Goal: Information Seeking & Learning: Understand process/instructions

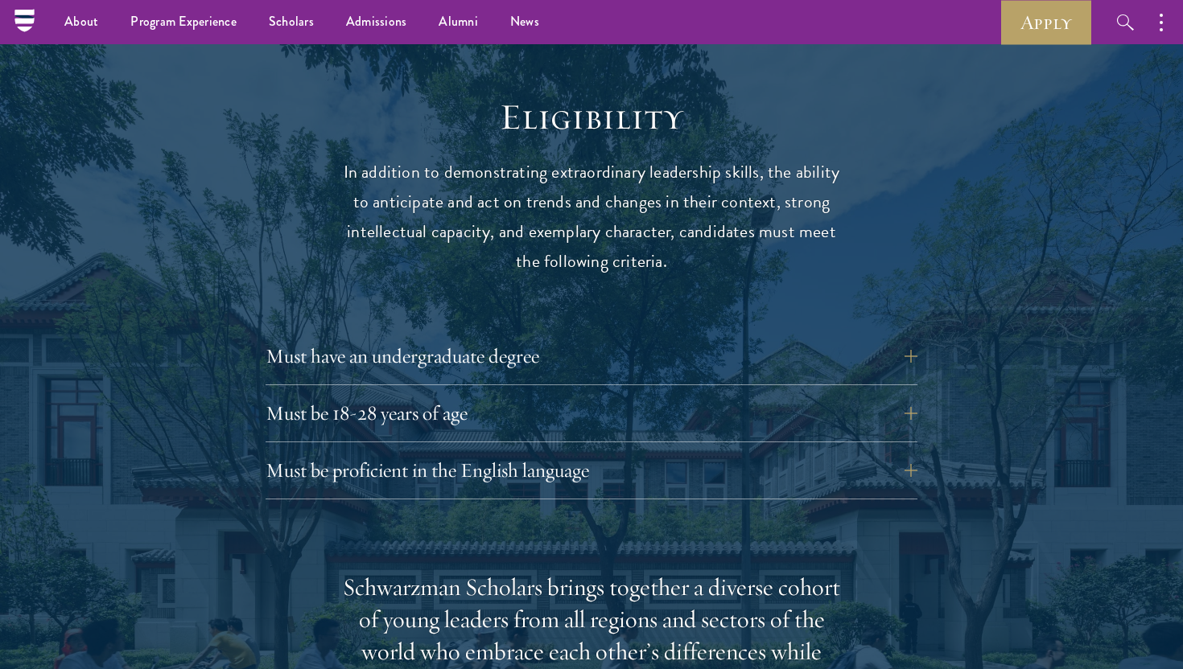
scroll to position [2049, 0]
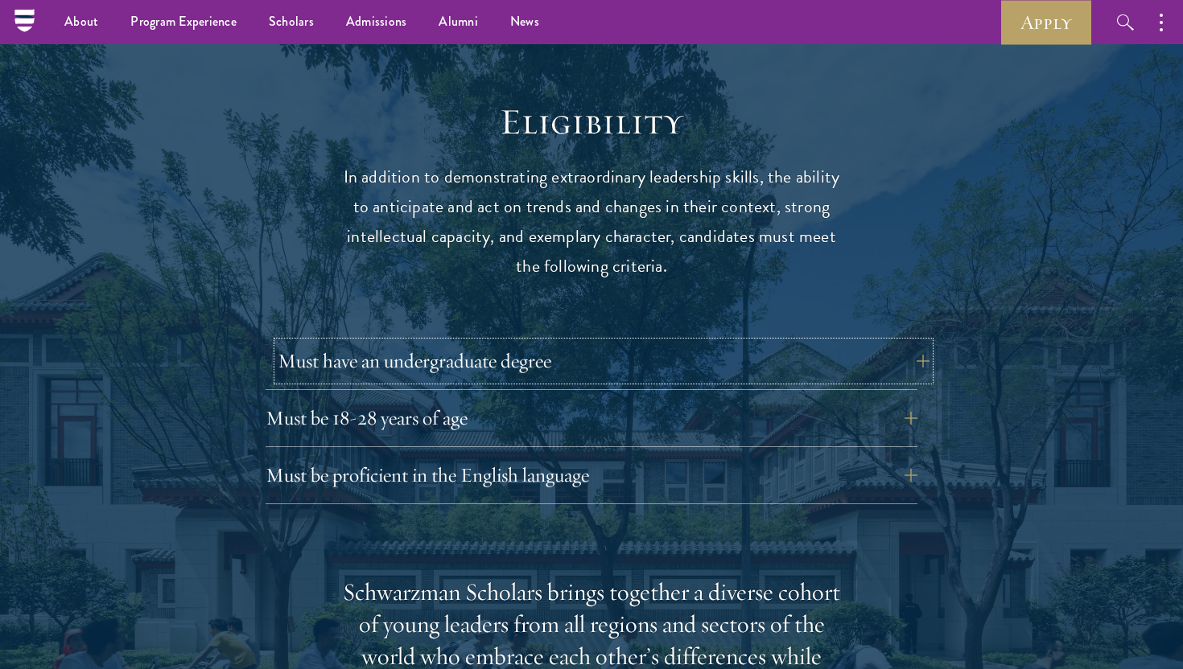
click at [574, 342] on button "Must have an undergraduate degree" at bounding box center [604, 361] width 652 height 39
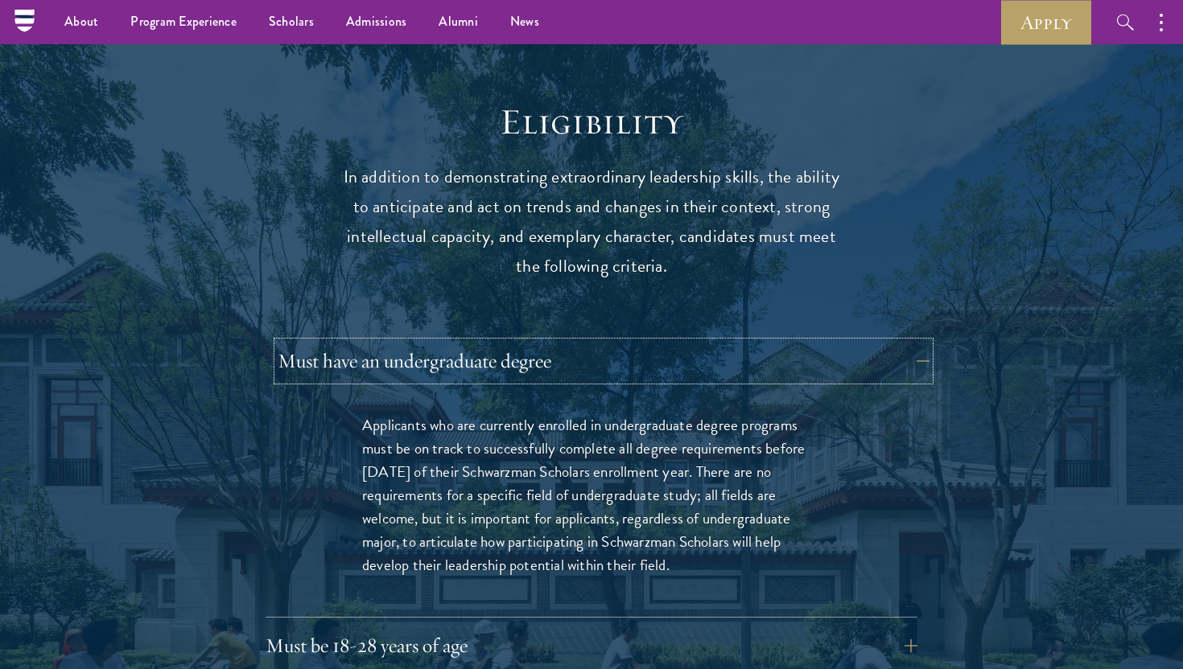
click at [574, 342] on button "Must have an undergraduate degree" at bounding box center [604, 361] width 652 height 39
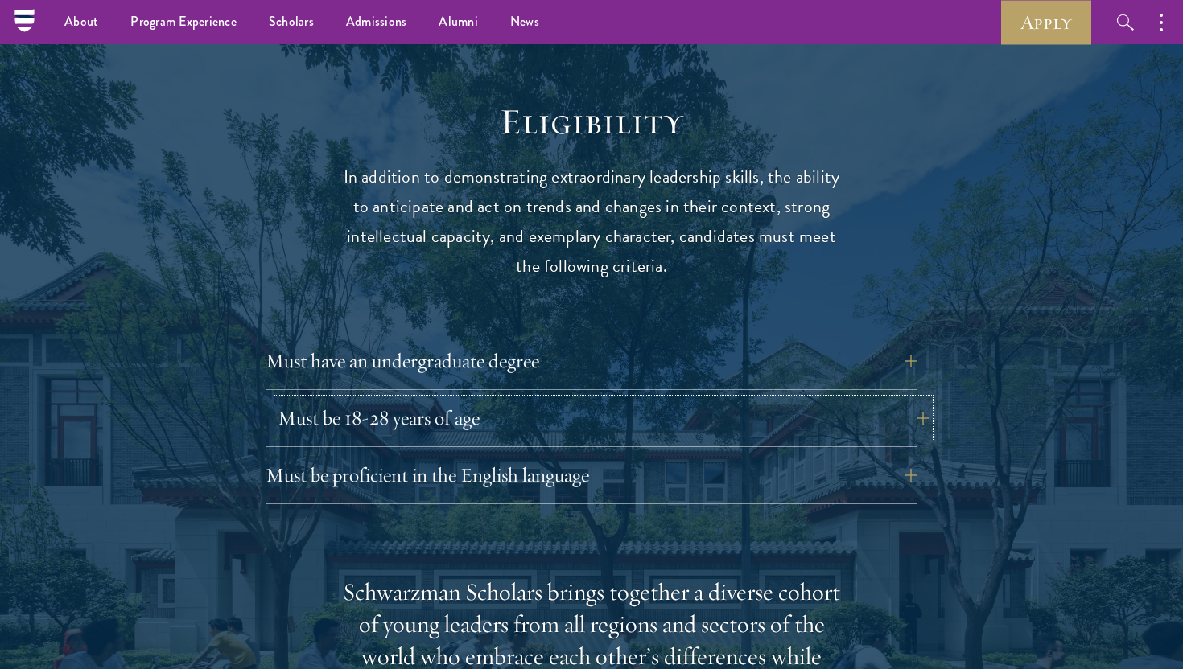
click at [537, 399] on button "Must be 18-28 years of age" at bounding box center [604, 418] width 652 height 39
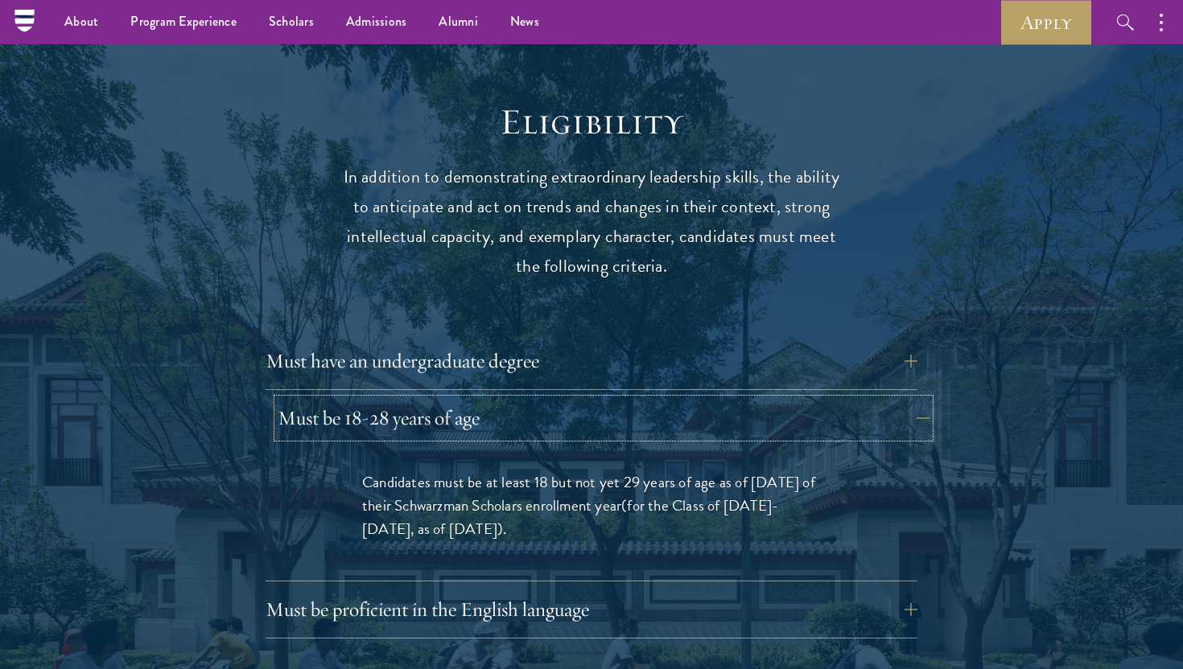
click at [537, 399] on button "Must be 18-28 years of age" at bounding box center [604, 418] width 652 height 39
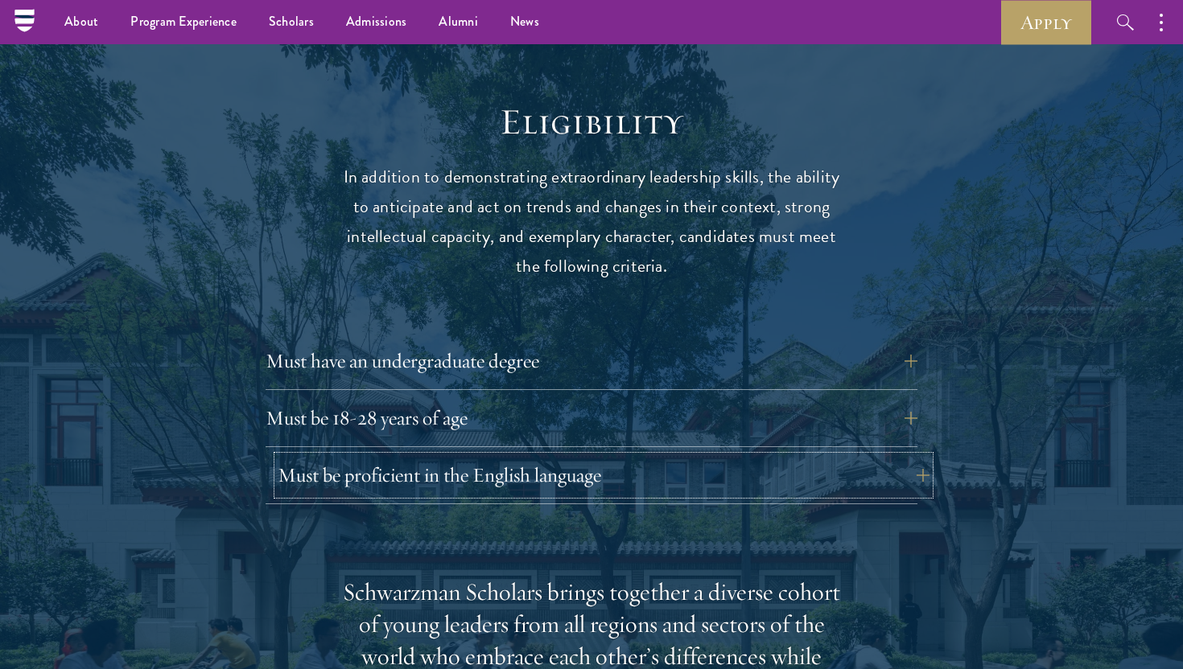
click at [516, 456] on button "Must be proficient in the English language" at bounding box center [604, 475] width 652 height 39
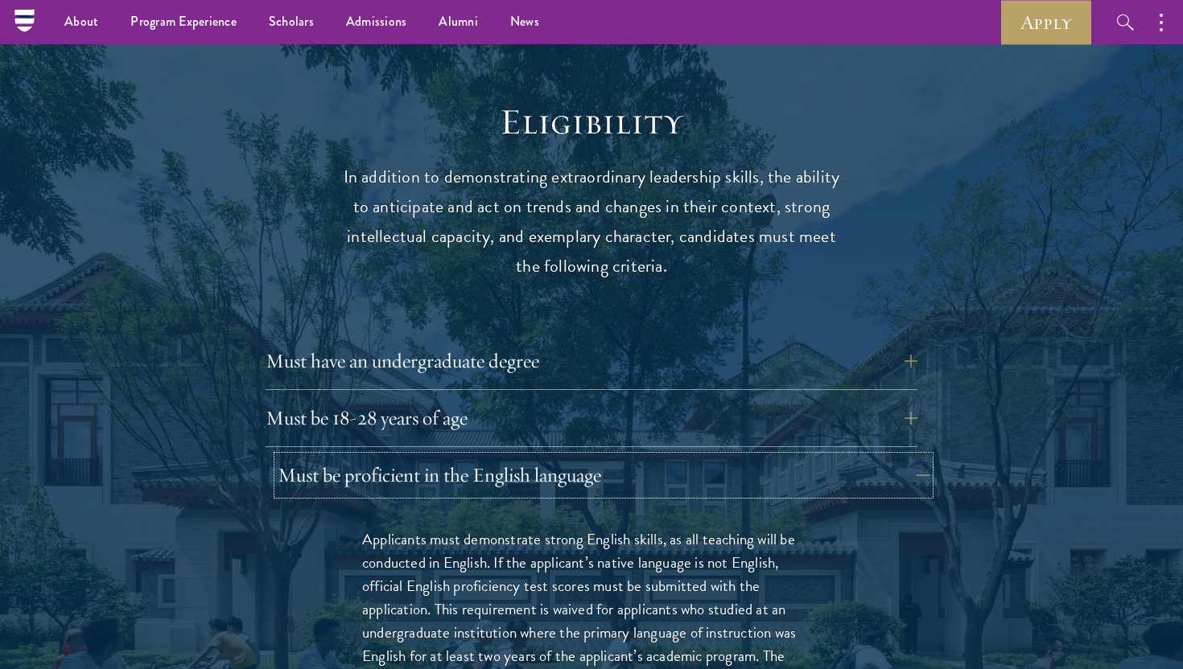
click at [516, 456] on button "Must be proficient in the English language" at bounding box center [604, 475] width 652 height 39
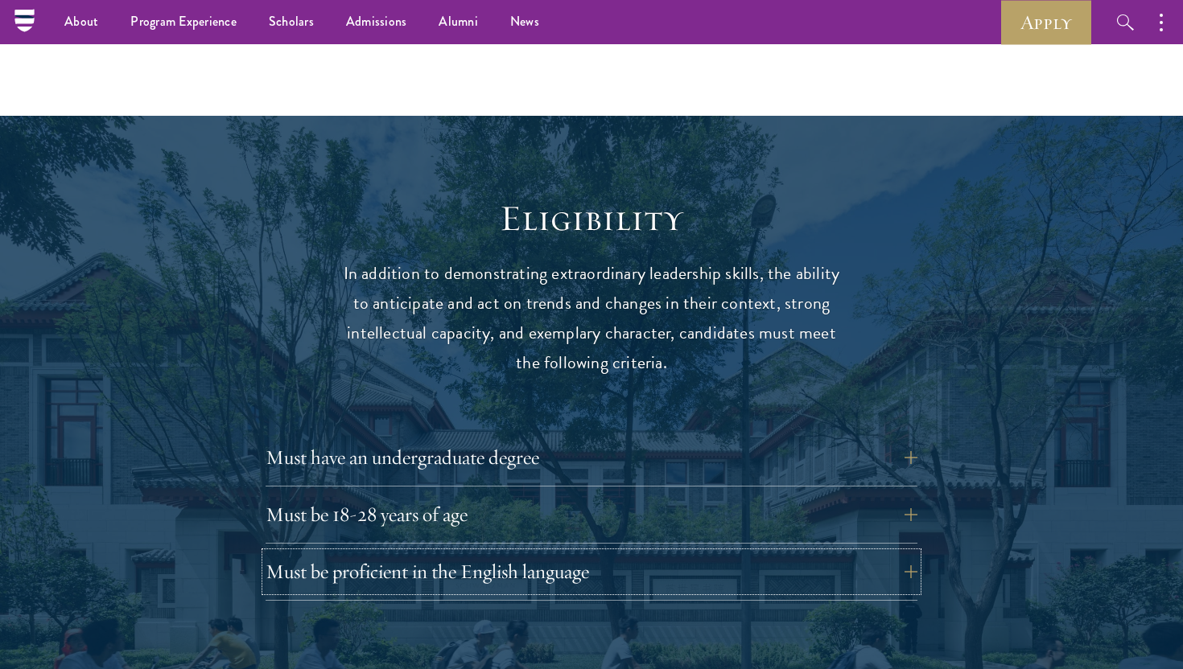
scroll to position [1433, 0]
